Goal: Information Seeking & Learning: Find specific page/section

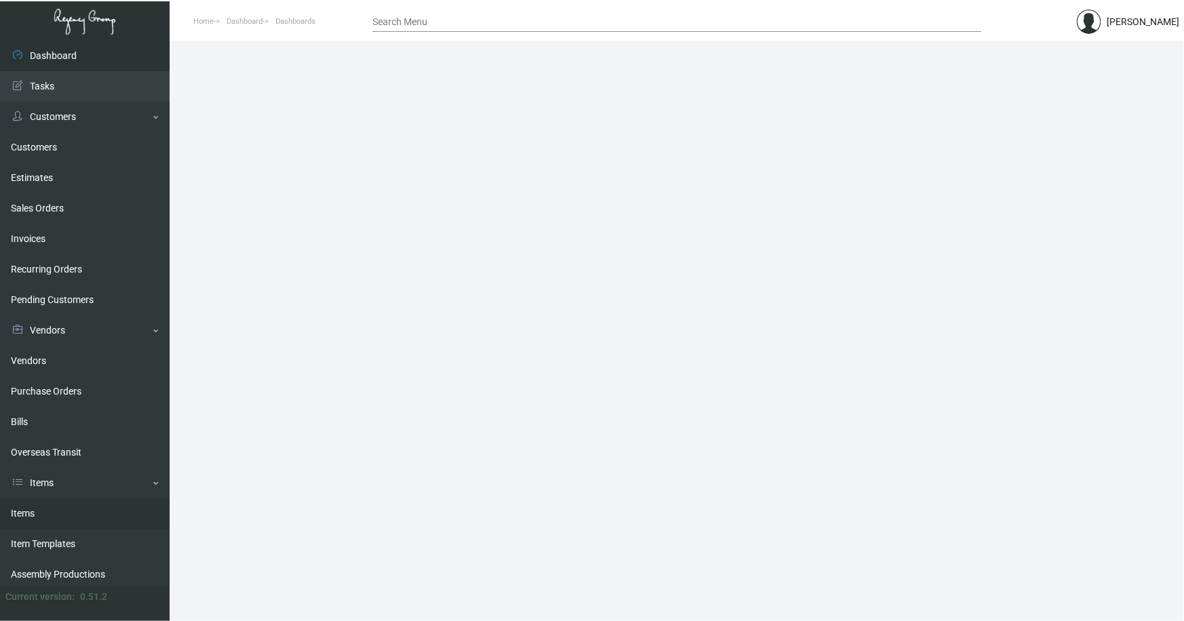
click at [28, 513] on link "Items" at bounding box center [85, 514] width 170 height 31
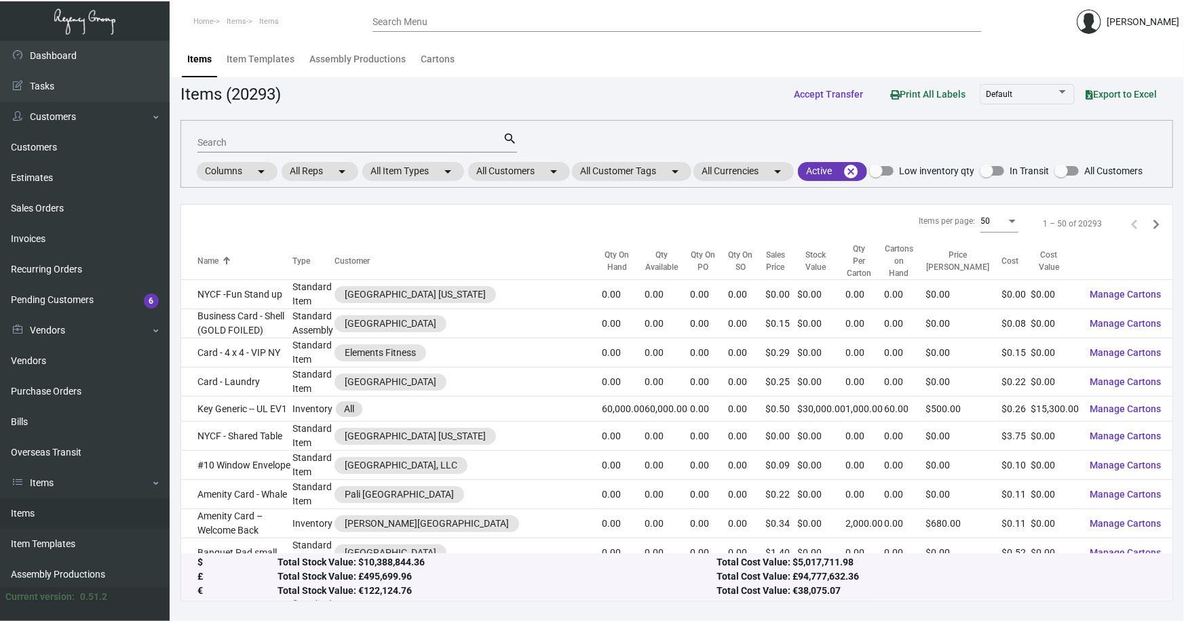
click at [250, 144] on input "Search" at bounding box center [349, 143] width 305 height 11
type input "quin house pub"
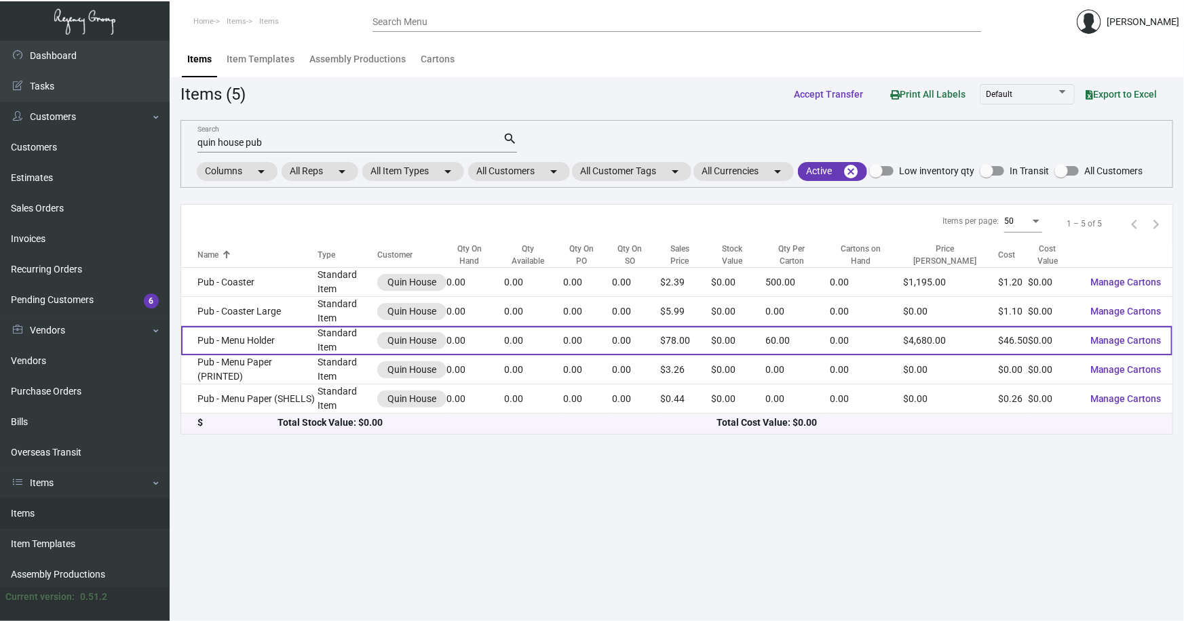
click at [252, 326] on td "Pub - Menu Holder" at bounding box center [249, 340] width 136 height 29
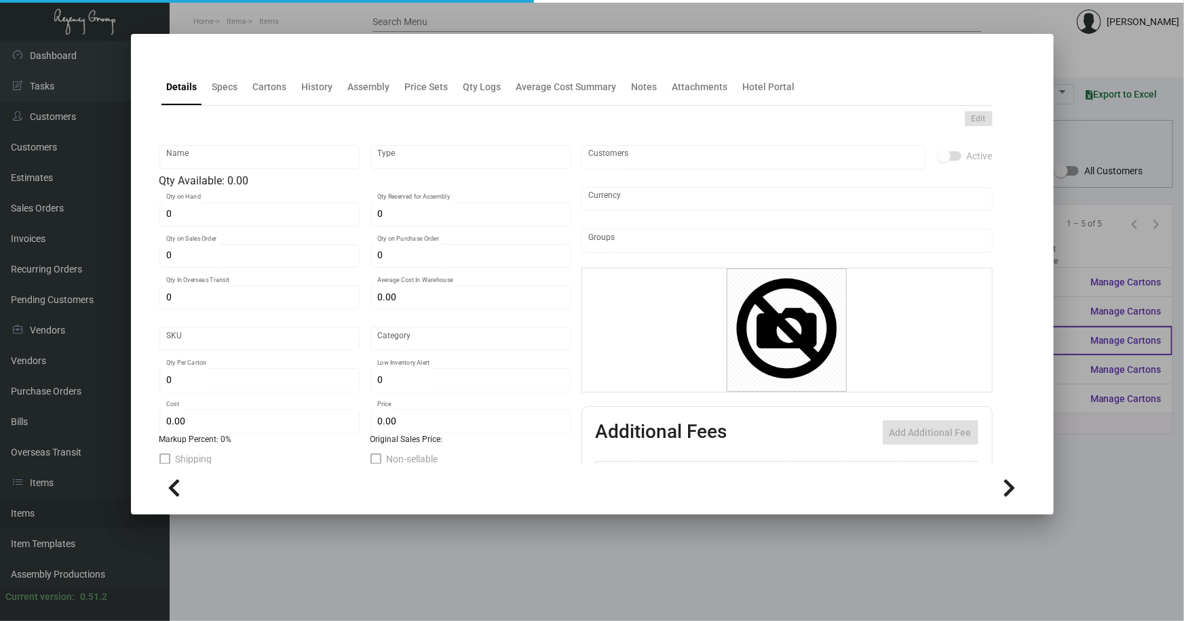
type input "Pub - Menu Holder"
type input "Standard Item"
type input "$ 0.00"
type input "Standard"
type input "60"
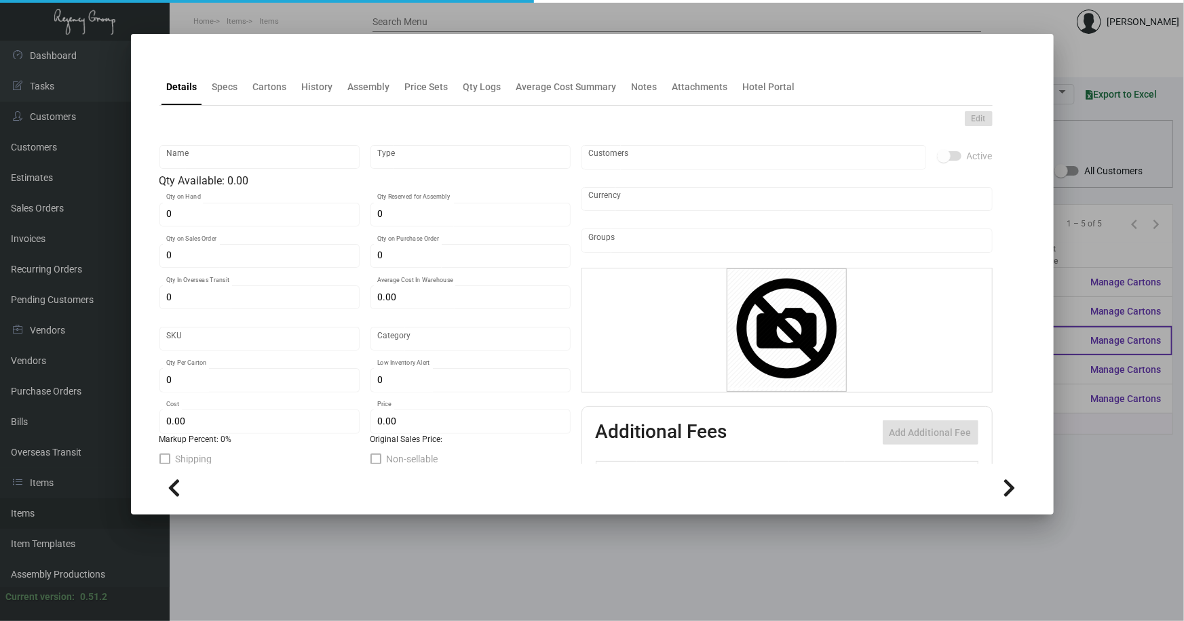
type input "$ 46.50"
type input "$ 78.00"
checkbox input "true"
type input "United States Dollar $"
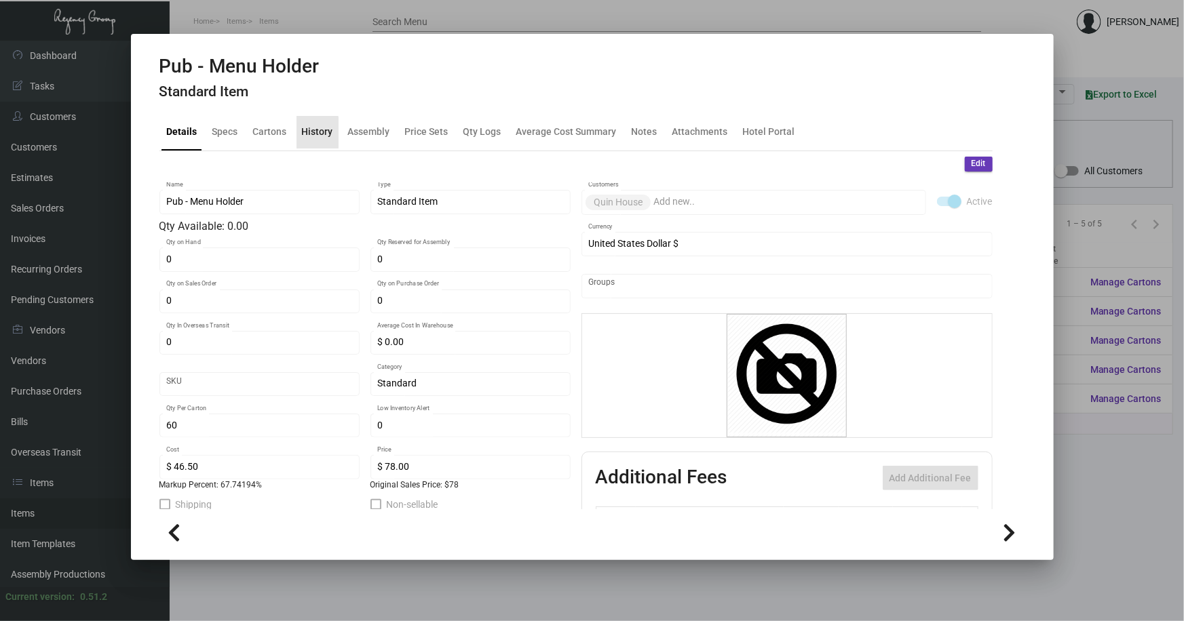
click at [313, 134] on div "History" at bounding box center [317, 132] width 31 height 14
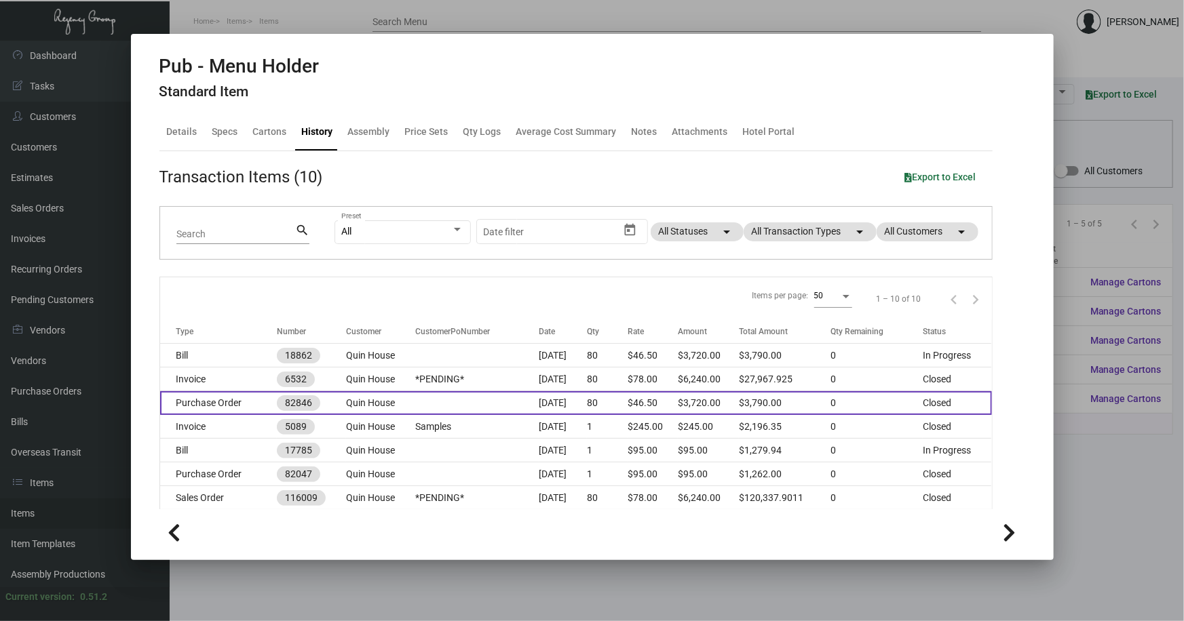
click at [444, 395] on td at bounding box center [476, 403] width 123 height 24
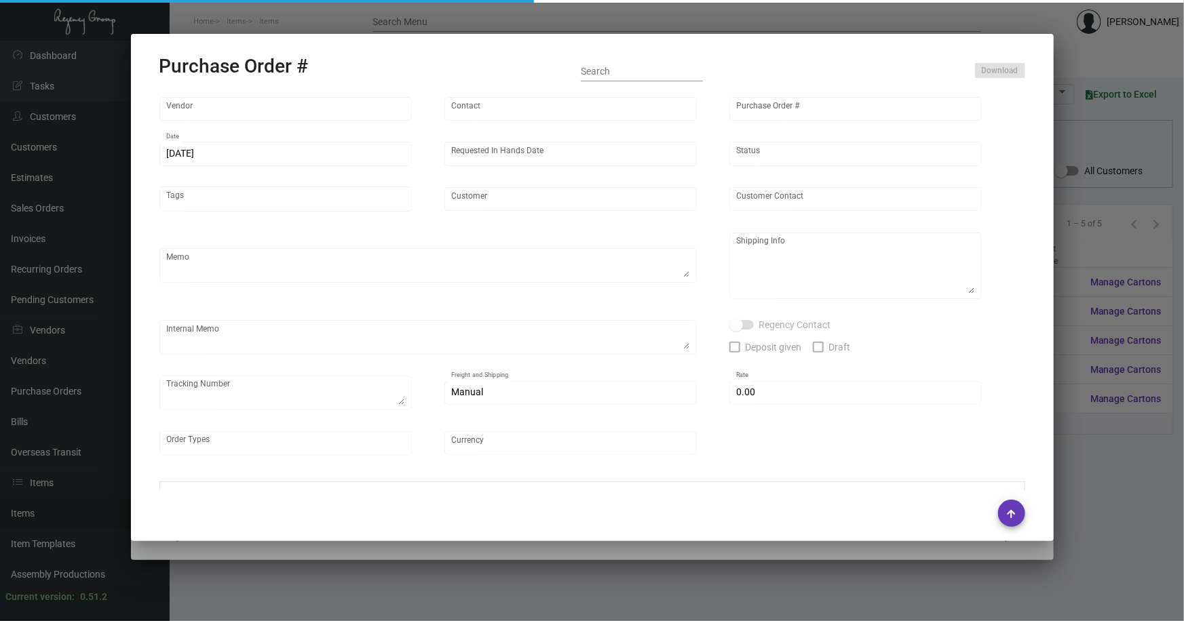
type input "Brandmuscle"
type input "[PERSON_NAME]"
type input "82846"
type input "[DATE]"
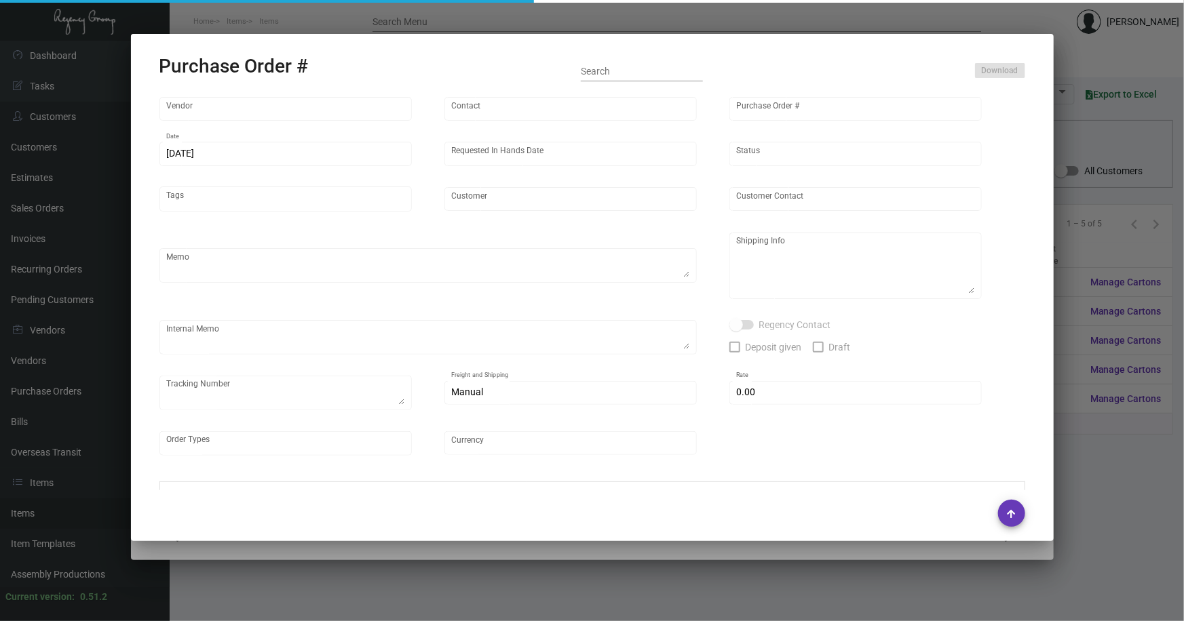
type input "Quin House"
type textarea "Refer to PO for pre-production sample, #82047. UPDATE Size."
type textarea "Regency Group NJ [PERSON_NAME] [STREET_ADDRESS]"
type textarea "HOLD SHIPPING TO THE HOTEL TILL GIVEN THE GREEN LIGHT"
checkbox input "true"
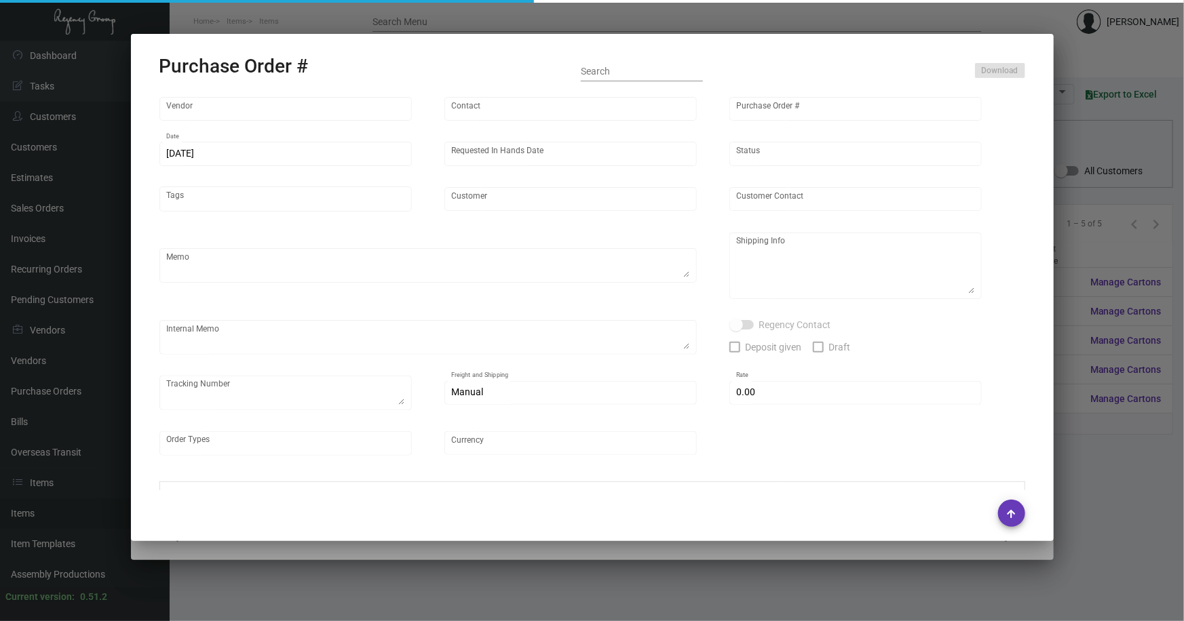
type input "$ 0.00"
type input "United States Dollar $"
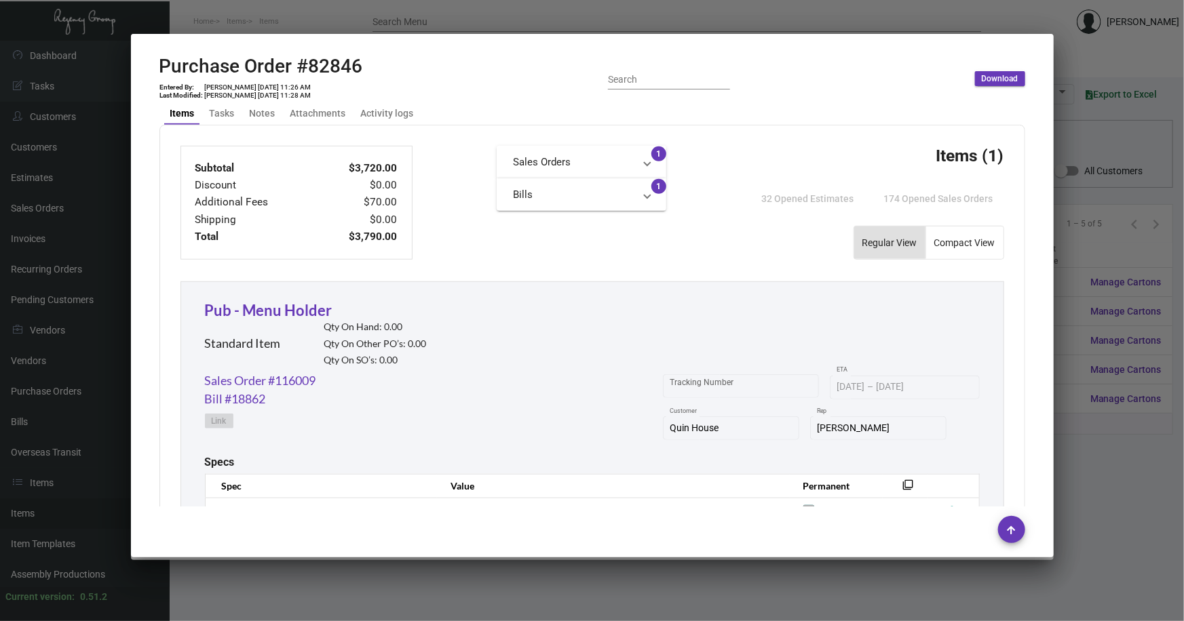
scroll to position [663, 0]
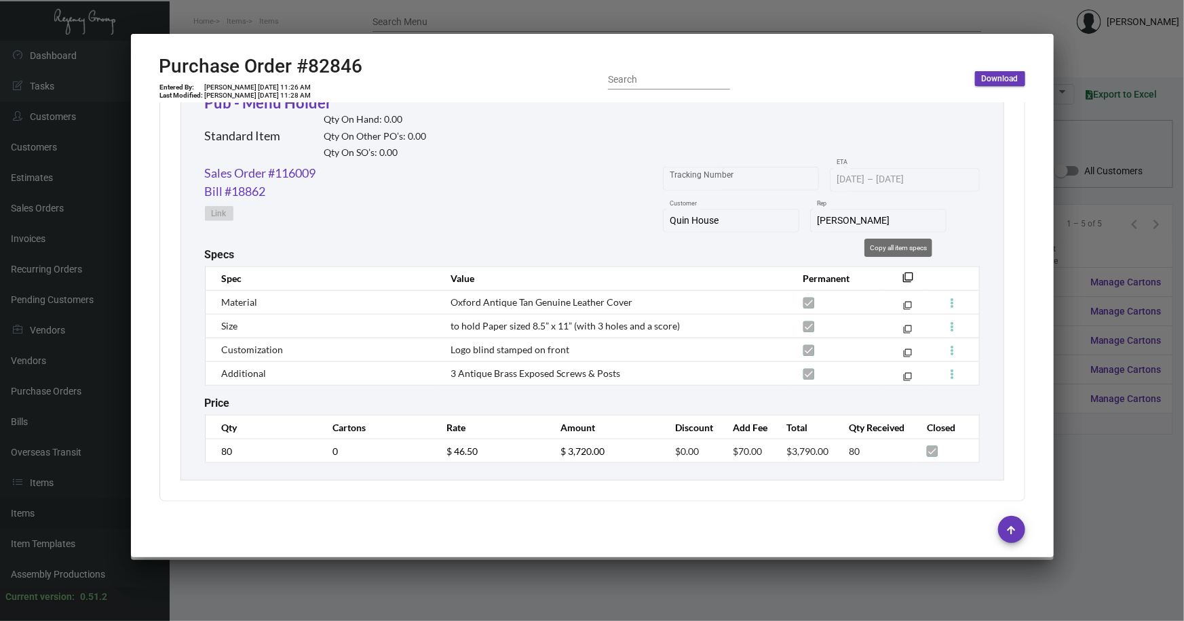
click at [903, 276] on mat-icon "filter_none" at bounding box center [908, 281] width 11 height 11
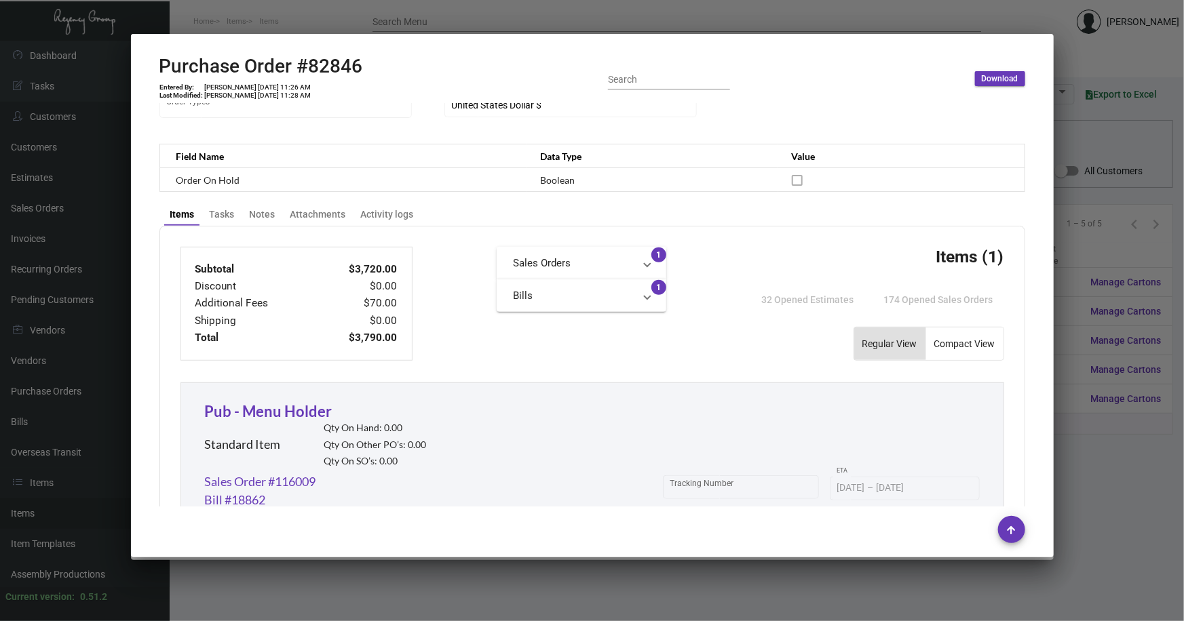
scroll to position [46, 0]
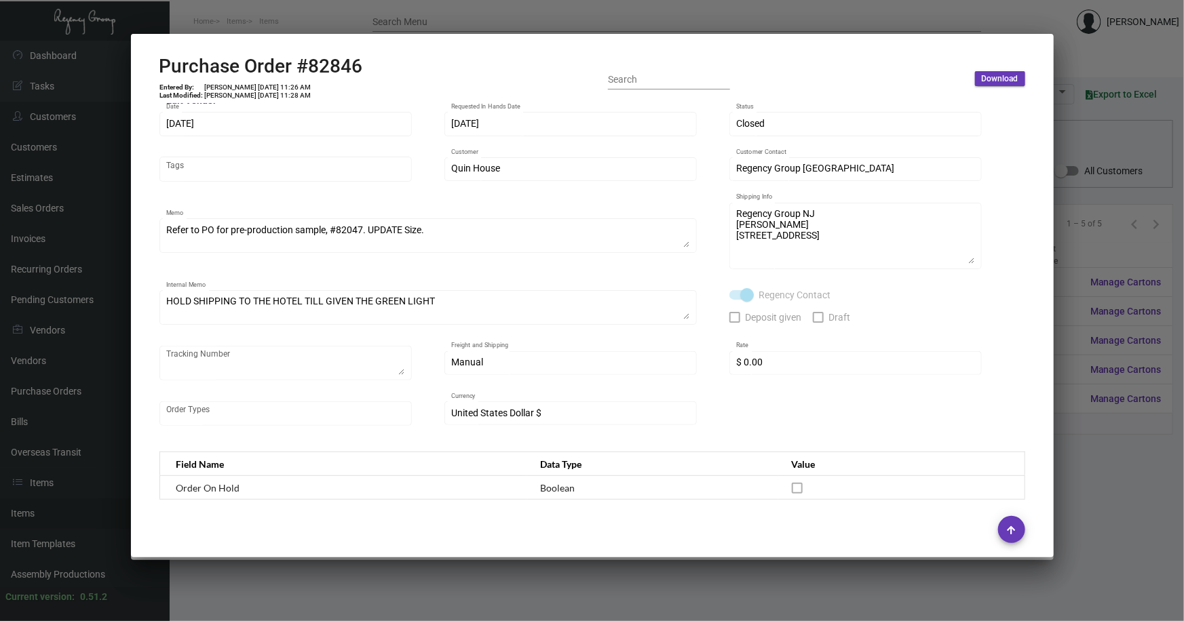
click at [1082, 432] on div at bounding box center [592, 310] width 1184 height 621
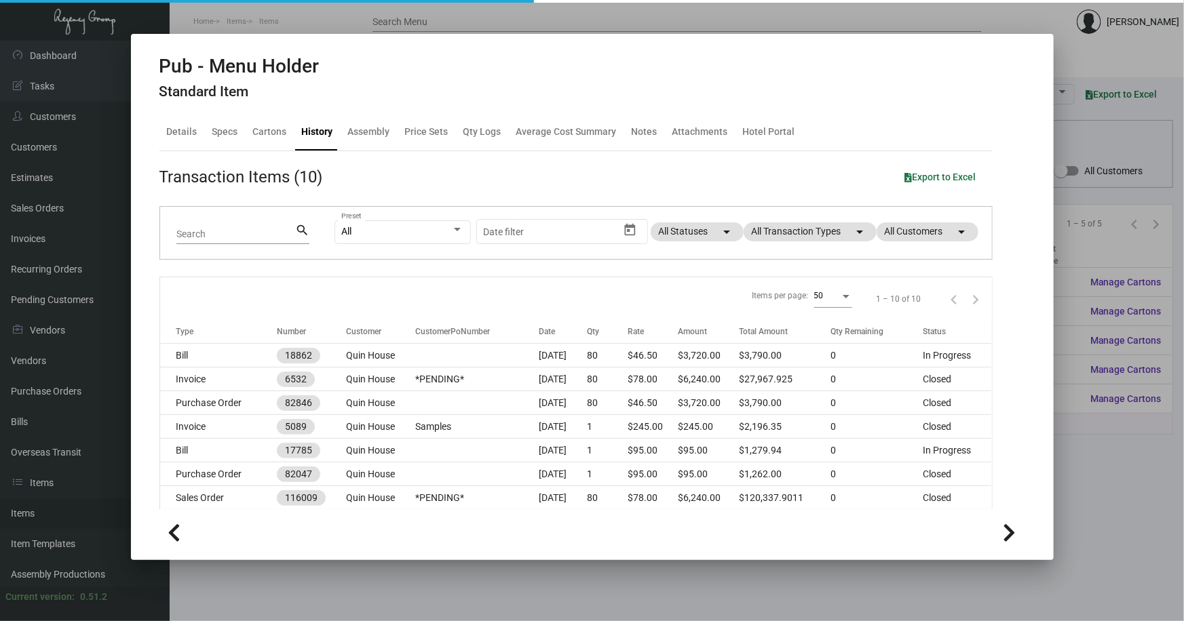
click at [520, 582] on div at bounding box center [592, 310] width 1184 height 621
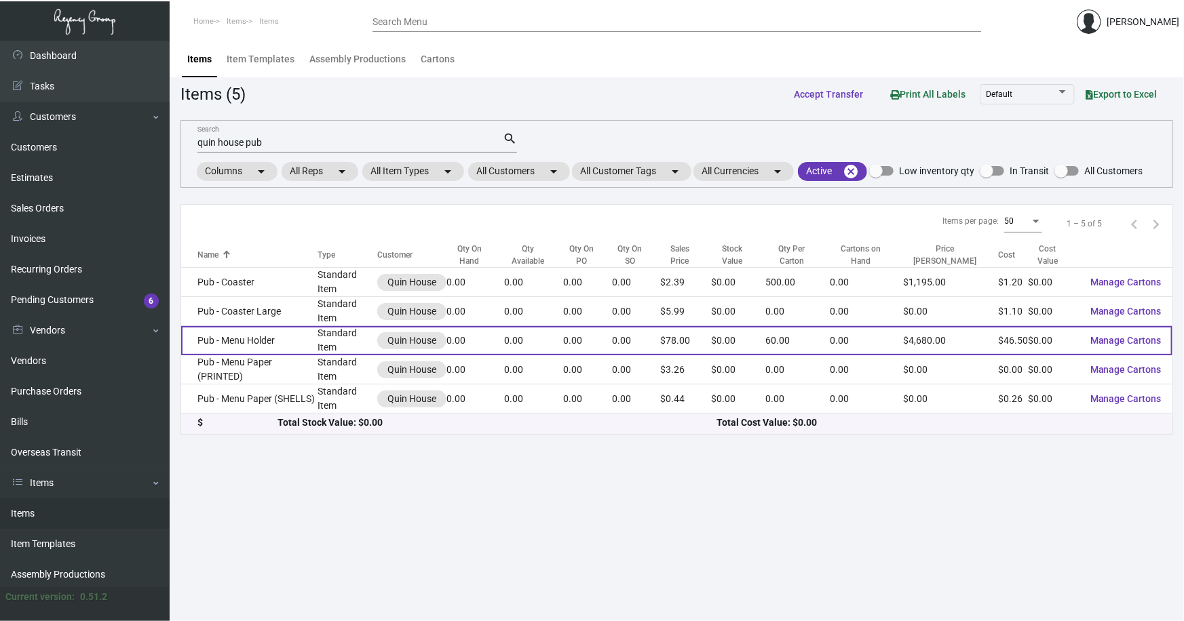
click at [248, 332] on td "Pub - Menu Holder" at bounding box center [249, 340] width 136 height 29
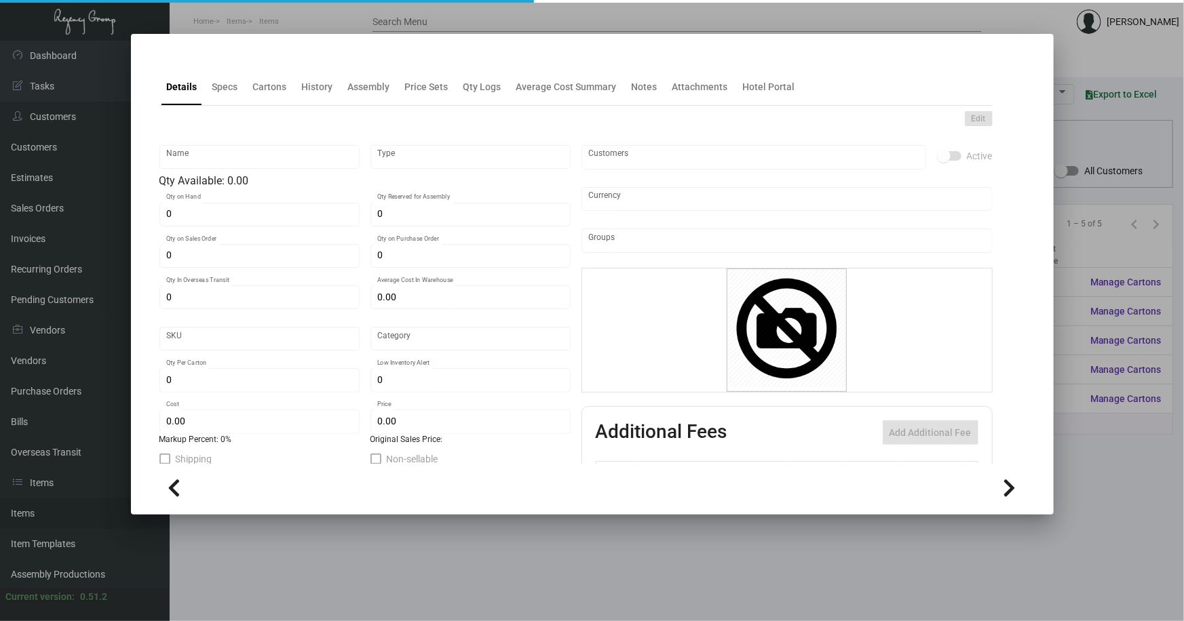
type input "Pub - Menu Holder"
type input "Standard Item"
type input "$ 0.00"
type input "Standard"
type input "60"
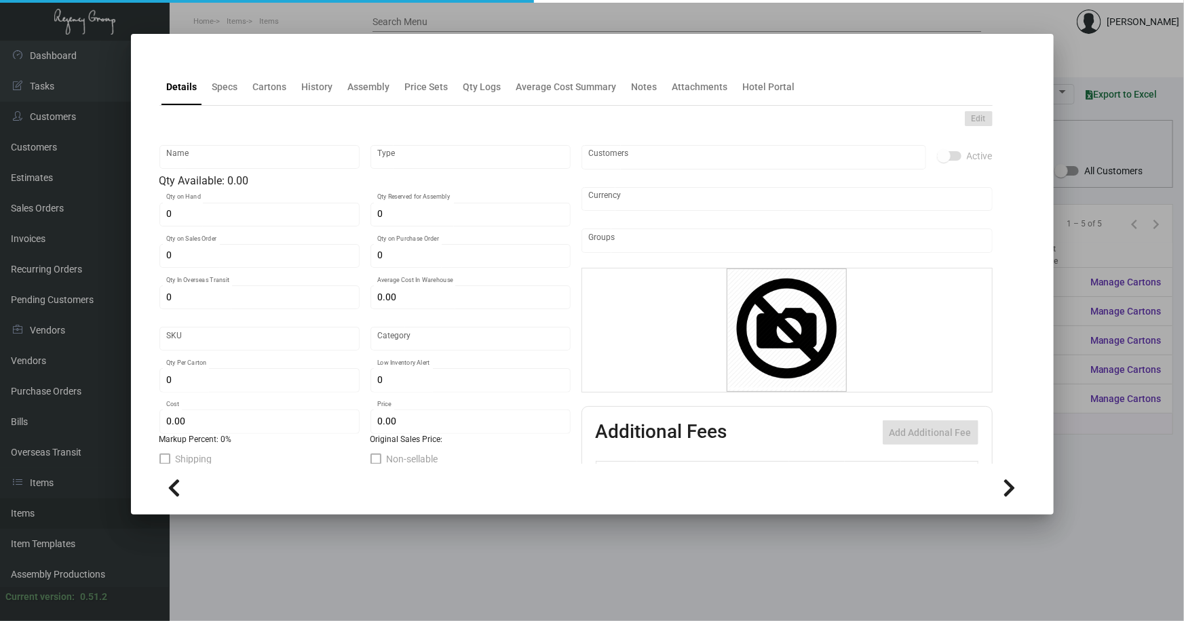
type input "$ 46.50"
type input "$ 78.00"
checkbox input "true"
type input "United States Dollar $"
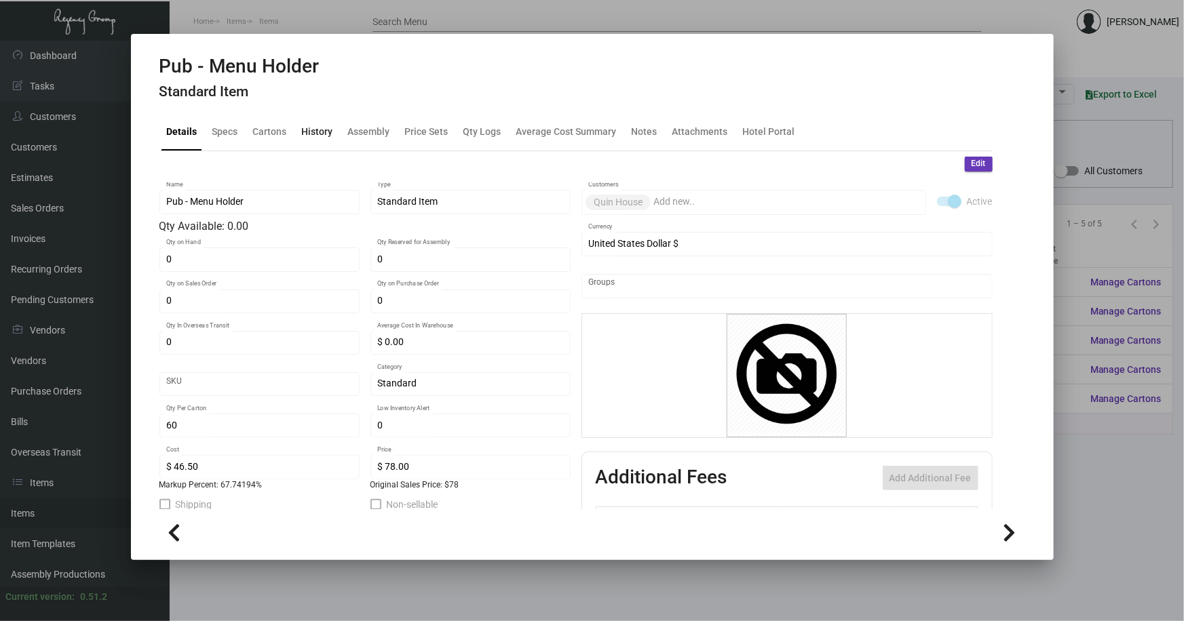
click at [324, 129] on div "History" at bounding box center [317, 132] width 31 height 14
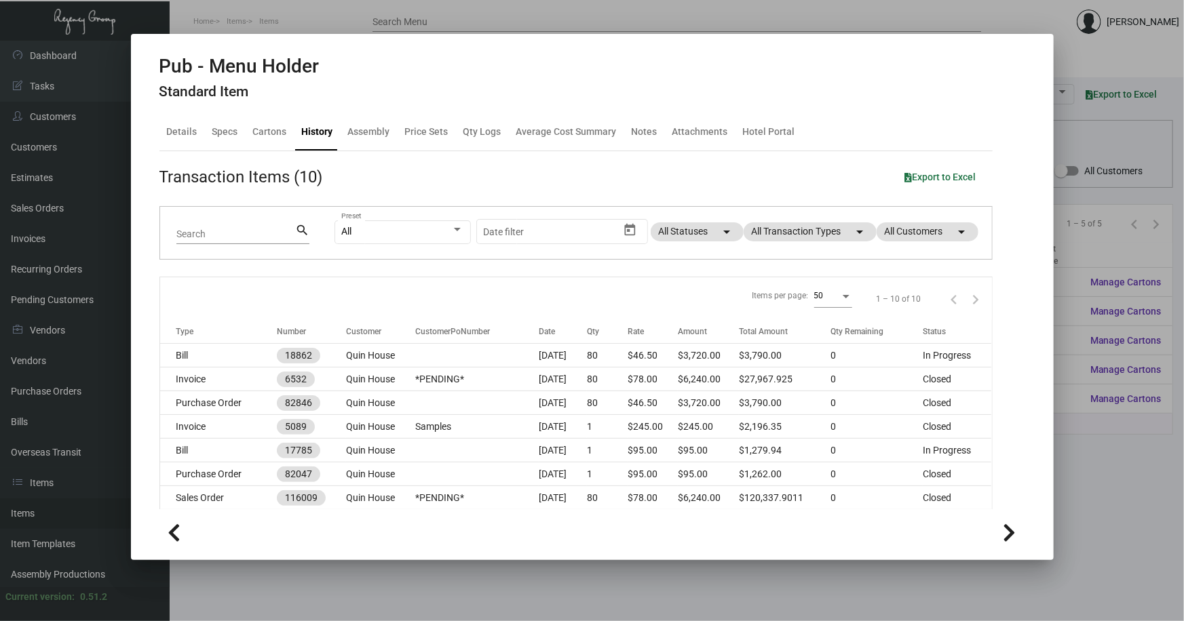
drag, startPoint x: 1085, startPoint y: 136, endPoint x: 1106, endPoint y: 36, distance: 101.9
click at [1085, 132] on div at bounding box center [592, 310] width 1184 height 621
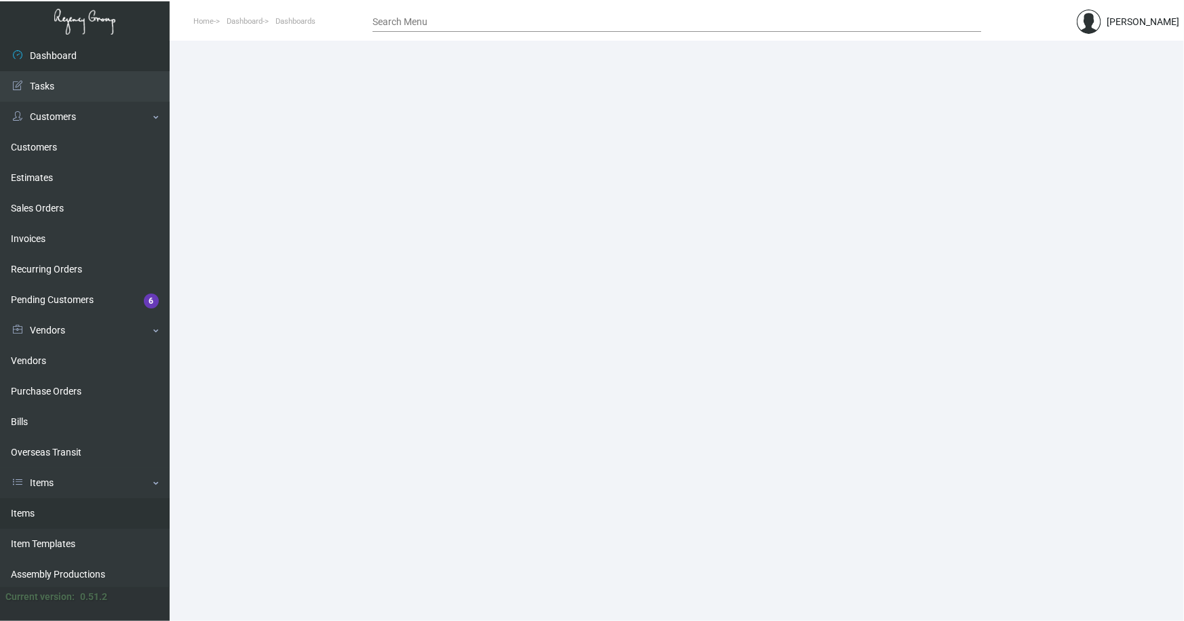
drag, startPoint x: 32, startPoint y: 510, endPoint x: 267, endPoint y: 287, distance: 323.8
click at [31, 509] on link "Items" at bounding box center [85, 514] width 170 height 31
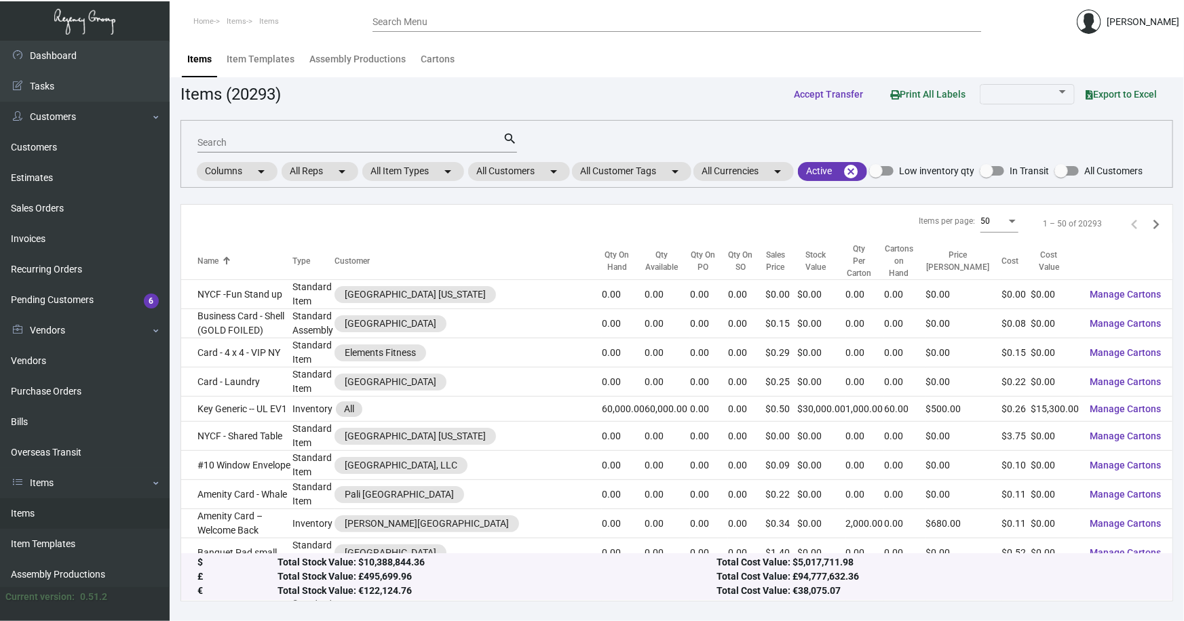
click at [376, 138] on input "Search" at bounding box center [349, 143] width 305 height 11
type input "wave r"
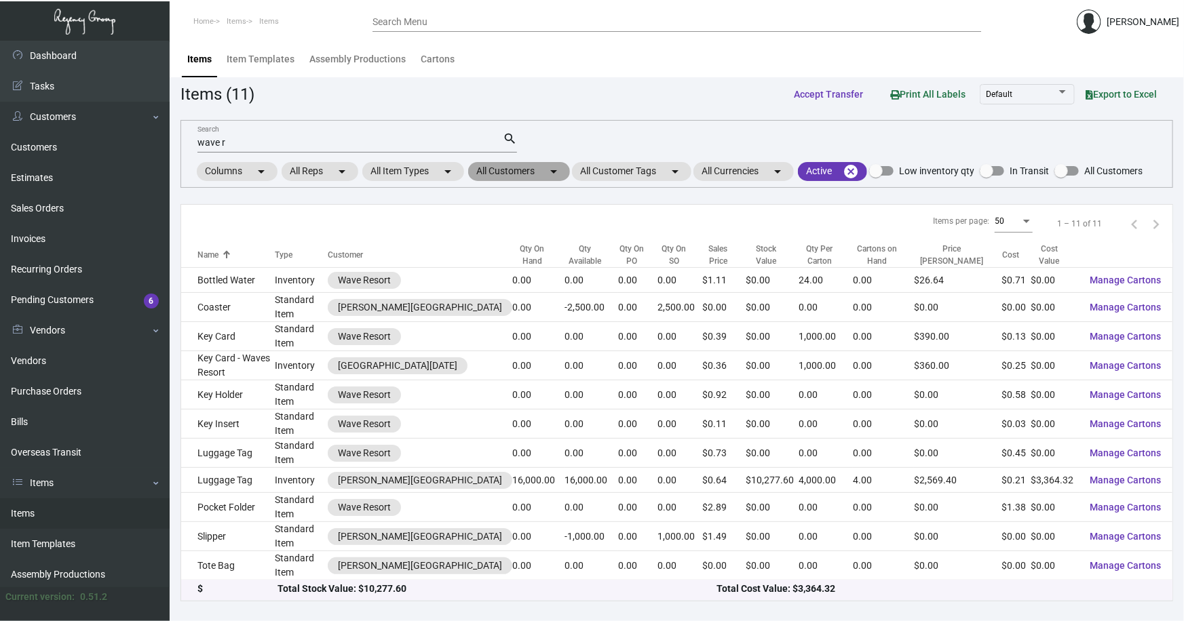
click at [526, 172] on mat-chip "All Customers arrow_drop_down" at bounding box center [519, 171] width 102 height 19
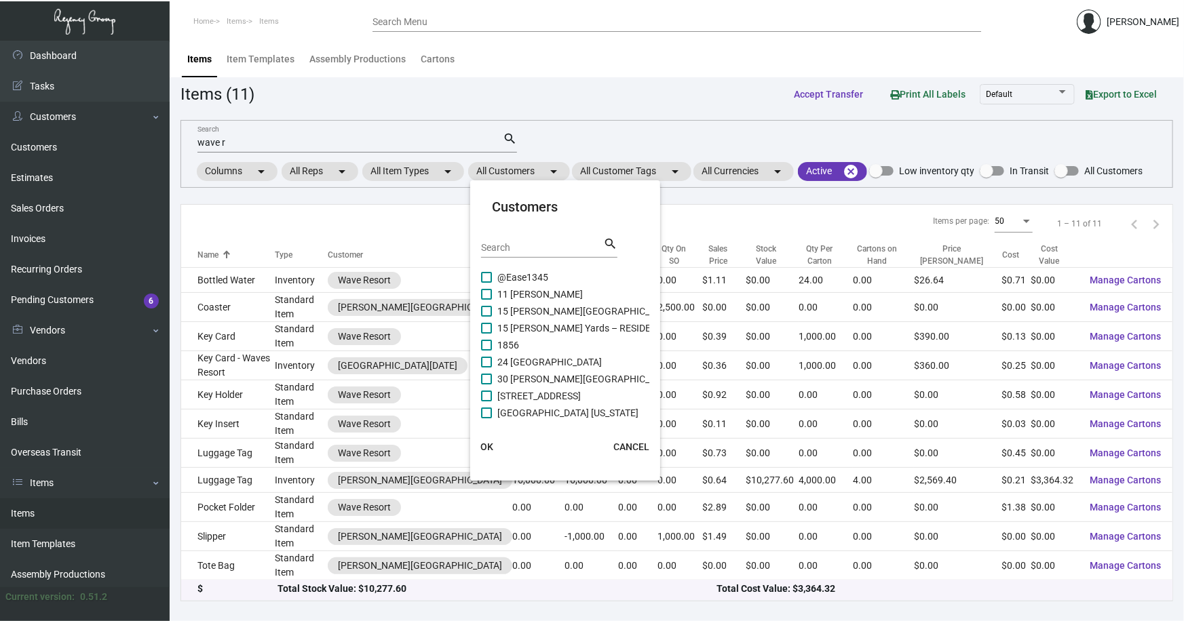
click at [541, 248] on input "Search" at bounding box center [542, 248] width 122 height 11
type input "wave"
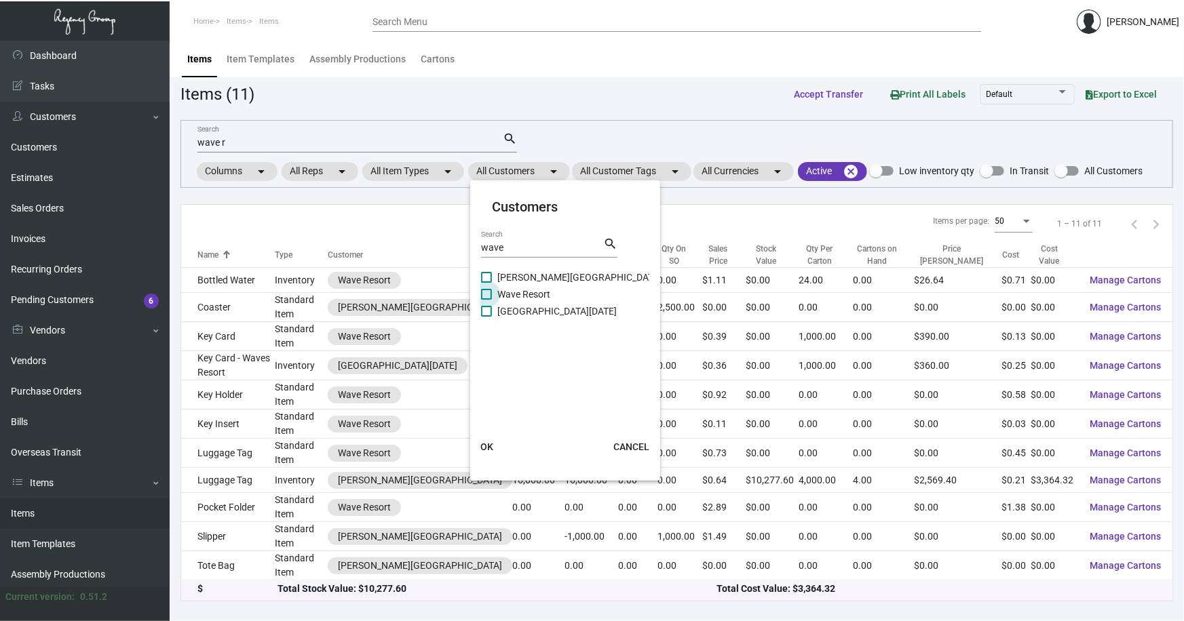
click at [539, 293] on span "Wave Resort" at bounding box center [523, 294] width 53 height 16
click at [486, 300] on input "Wave Resort" at bounding box center [486, 300] width 1 height 1
checkbox input "true"
click at [485, 443] on span "OK" at bounding box center [486, 447] width 13 height 11
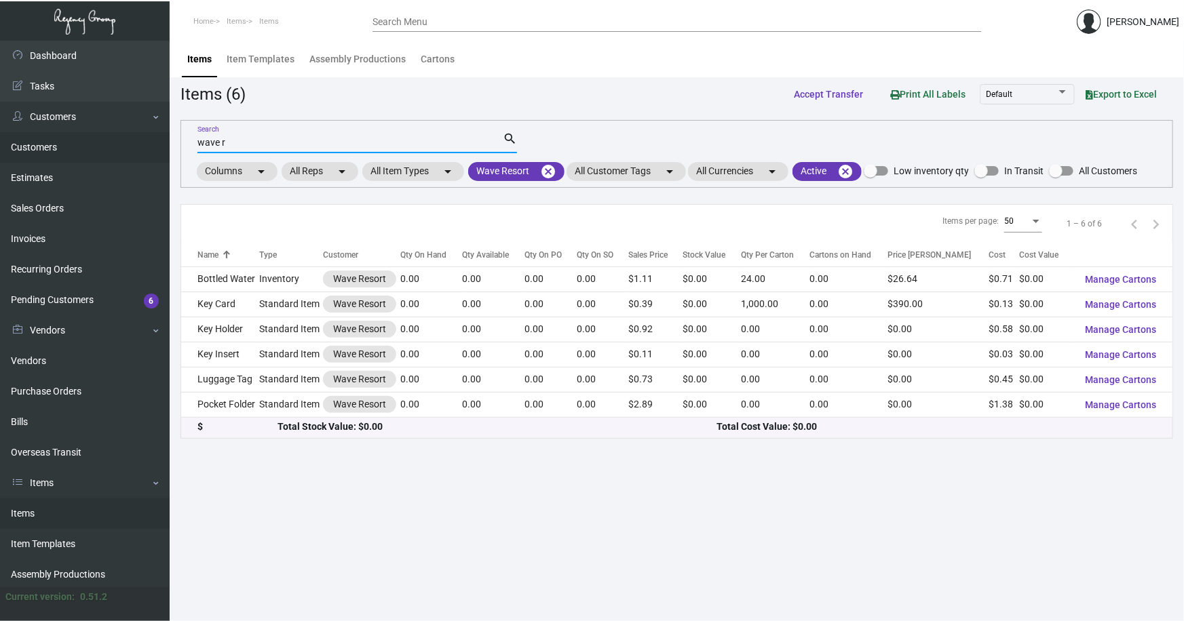
drag, startPoint x: 239, startPoint y: 145, endPoint x: 90, endPoint y: 142, distance: 149.9
click at [90, 143] on div "Dashboard Dashboard Tasks Customers Customers Estimates Sales Orders Invoices R…" at bounding box center [592, 331] width 1184 height 581
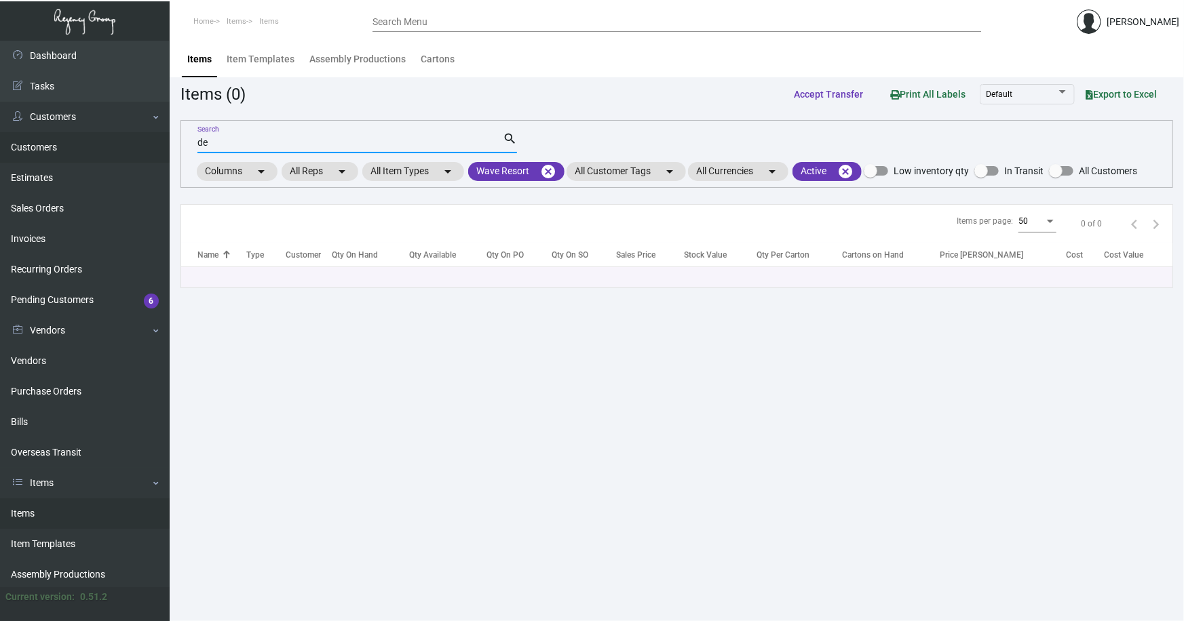
type input "d"
click at [853, 165] on mat-icon "cancel" at bounding box center [845, 171] width 16 height 16
drag, startPoint x: 213, startPoint y: 142, endPoint x: 148, endPoint y: 149, distance: 65.5
click at [148, 149] on div "Dashboard Dashboard Tasks Customers Customers Estimates Sales Orders Invoices R…" at bounding box center [592, 331] width 1184 height 581
type input "a"
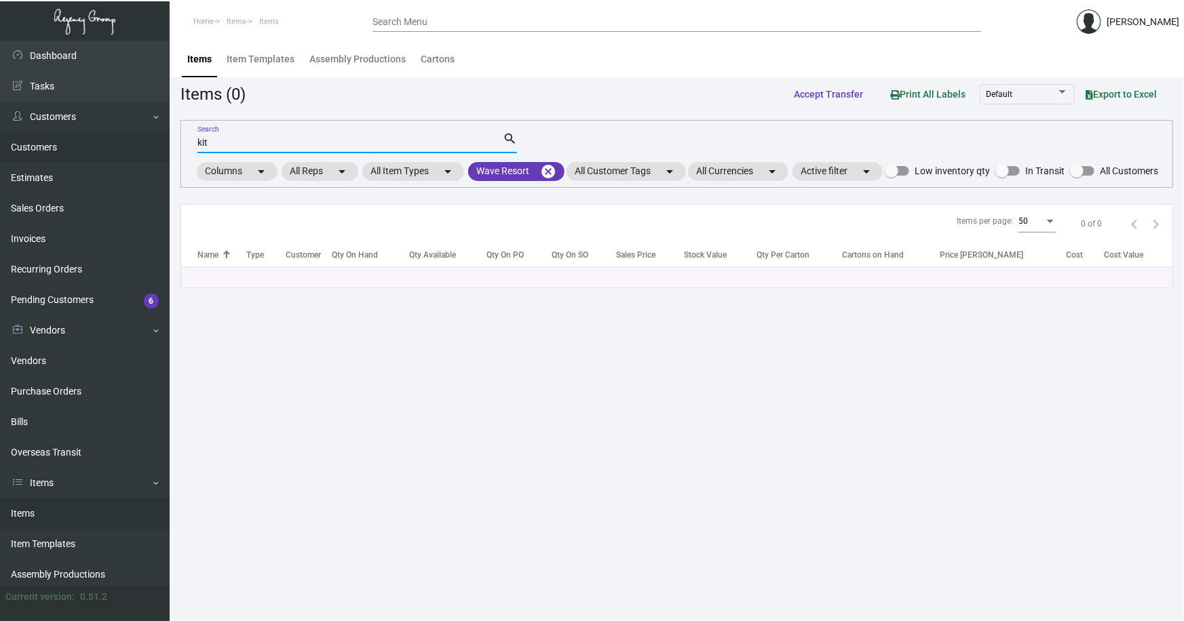
type input "kit"
